Goal: Navigation & Orientation: Find specific page/section

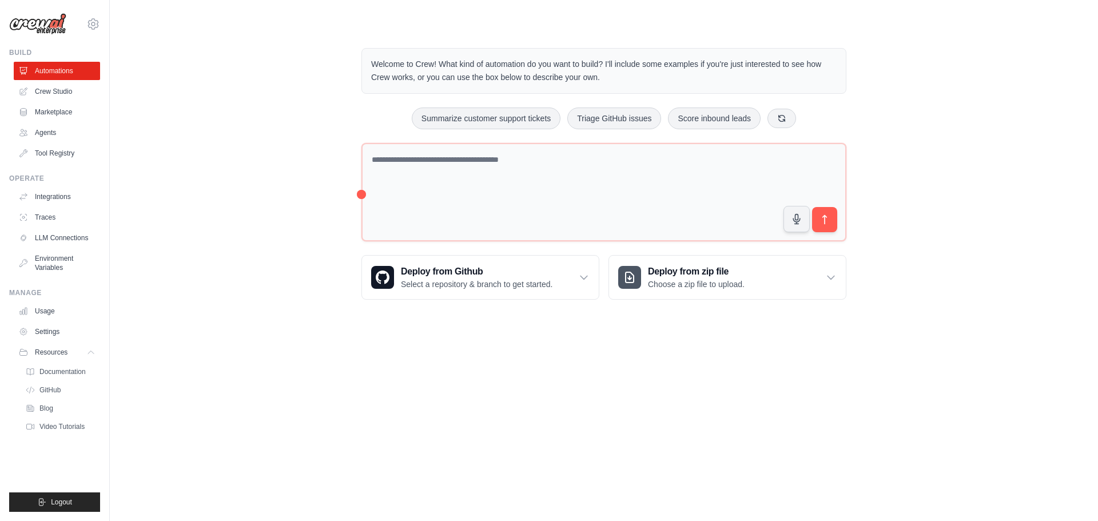
click at [826, 419] on body "[EMAIL_ADDRESS][DOMAIN_NAME] Settings Build Automations Crew Studio" at bounding box center [549, 260] width 1098 height 521
click at [77, 88] on link "Crew Studio" at bounding box center [58, 91] width 86 height 18
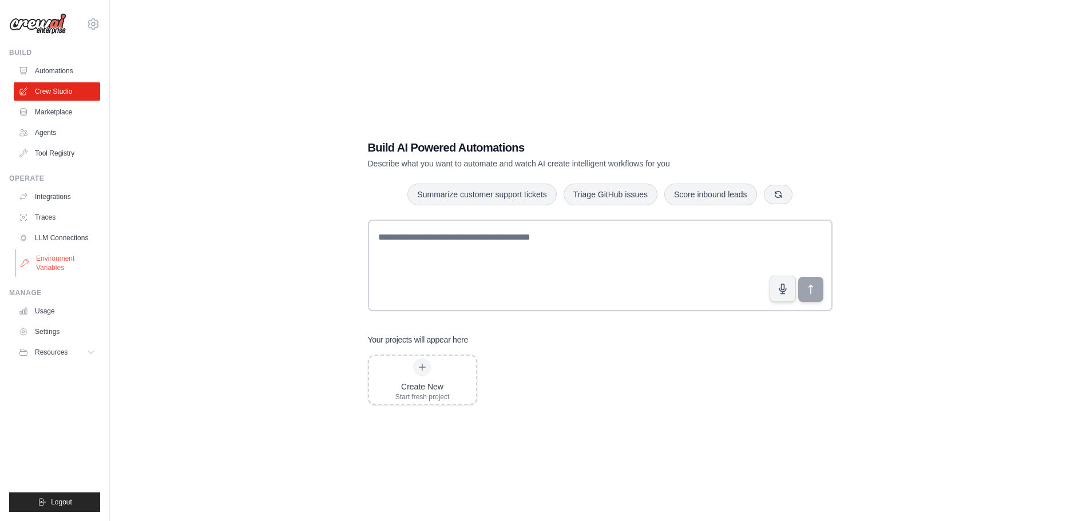
click at [63, 265] on link "Environment Variables" at bounding box center [58, 262] width 86 height 27
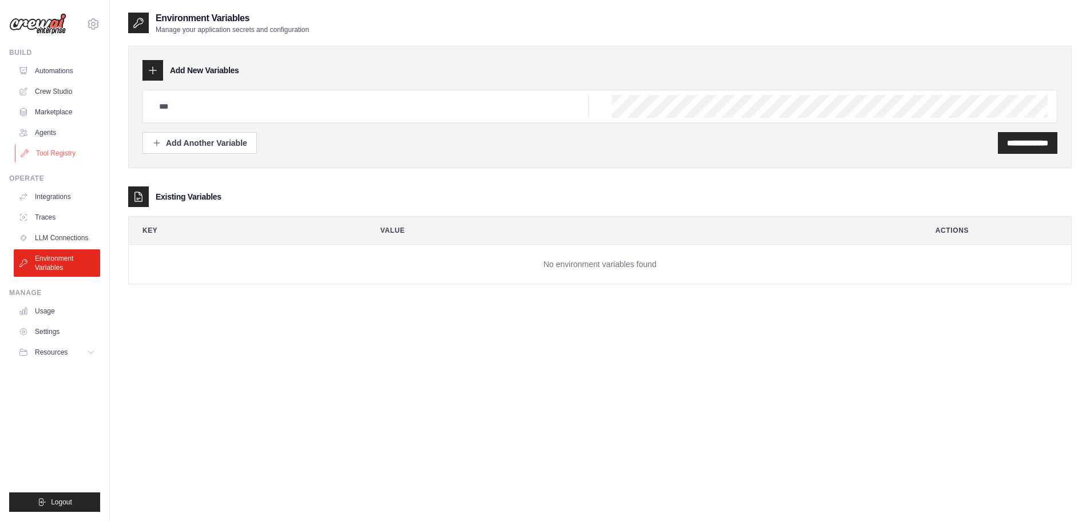
click at [58, 146] on link "Tool Registry" at bounding box center [58, 153] width 86 height 18
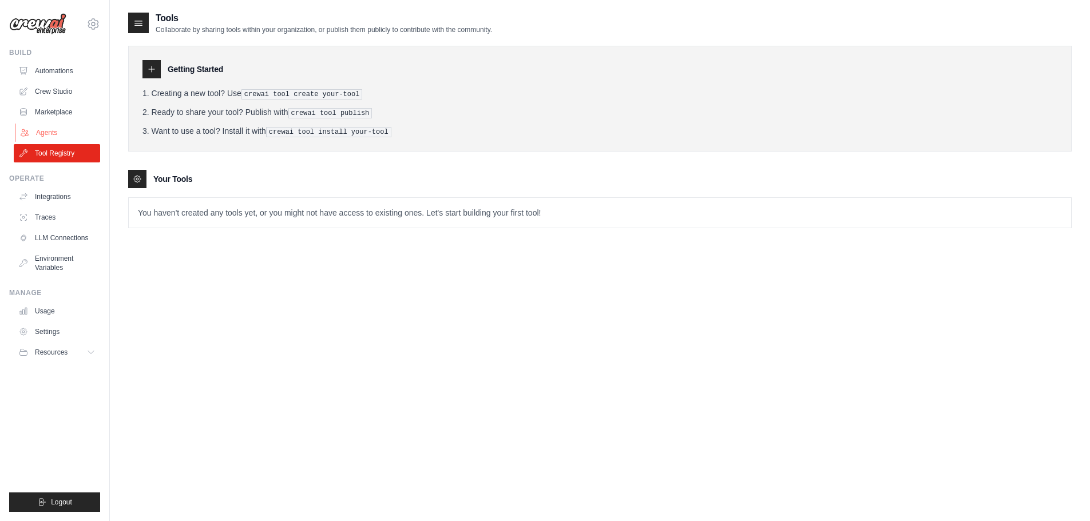
click at [62, 128] on link "Agents" at bounding box center [58, 133] width 86 height 18
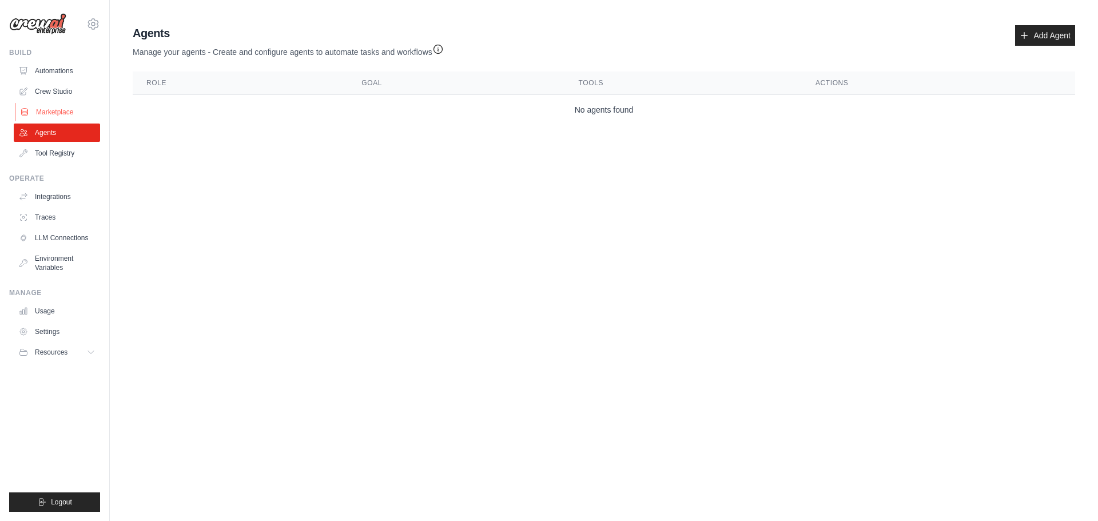
click at [61, 112] on link "Marketplace" at bounding box center [58, 112] width 86 height 18
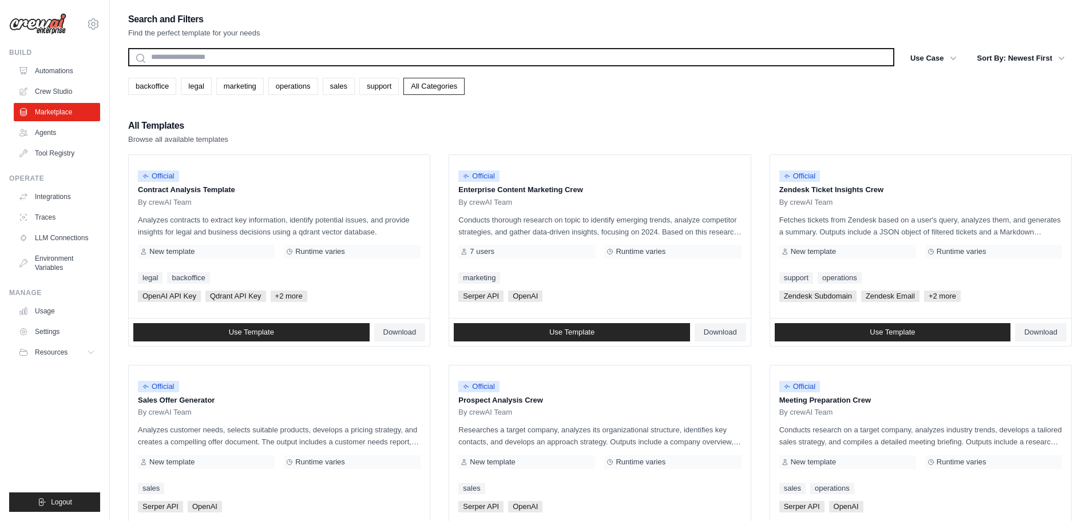
click at [228, 54] on input "text" at bounding box center [511, 57] width 766 height 18
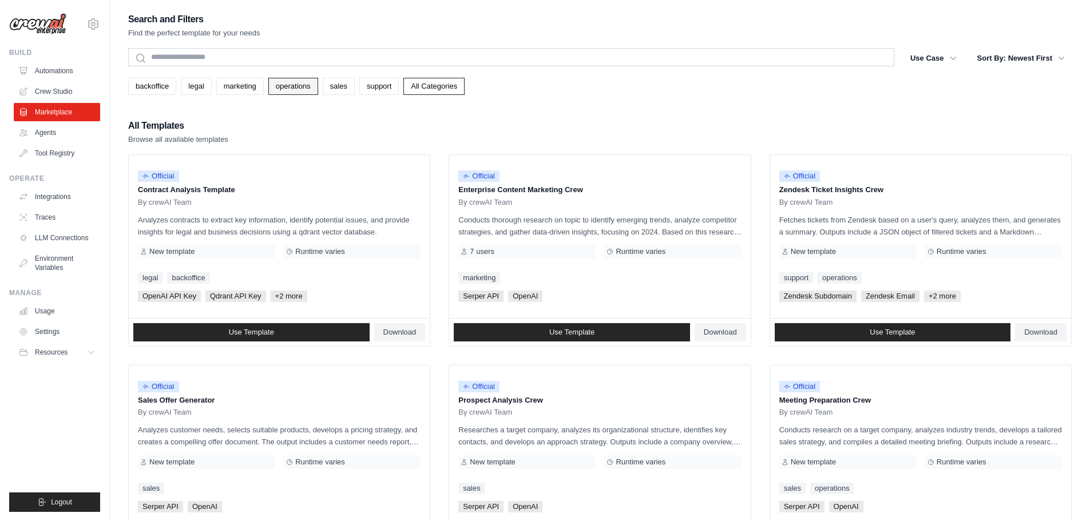
click at [297, 93] on link "operations" at bounding box center [293, 86] width 50 height 17
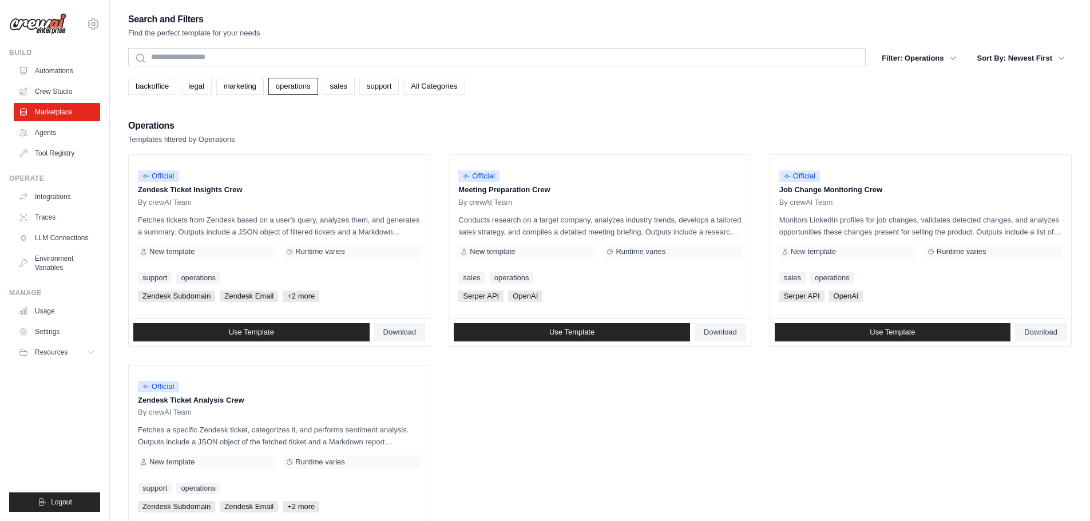
click at [434, 78] on link "All Categories" at bounding box center [433, 86] width 61 height 17
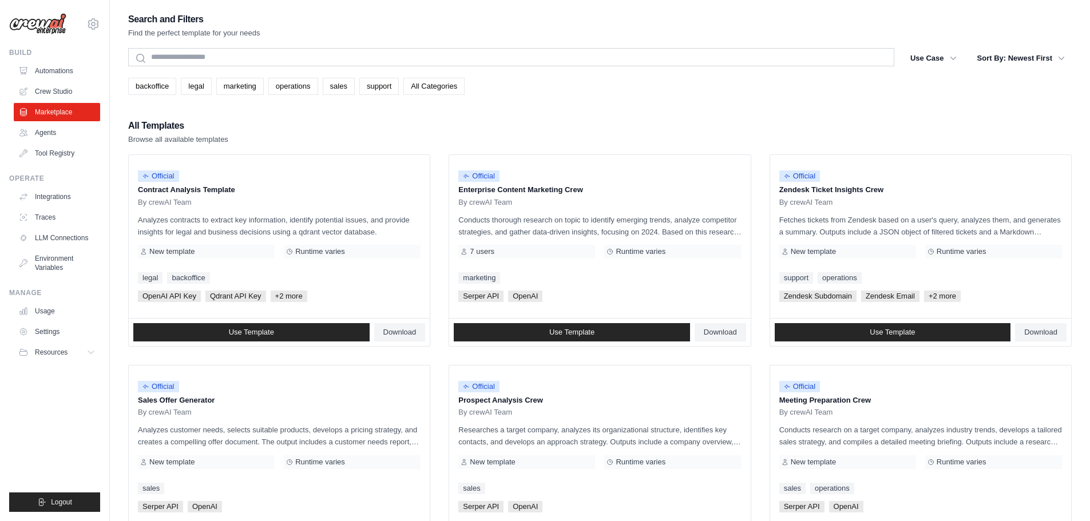
click at [410, 88] on link "All Categories" at bounding box center [433, 86] width 61 height 17
